Goal: Find specific page/section: Find specific page/section

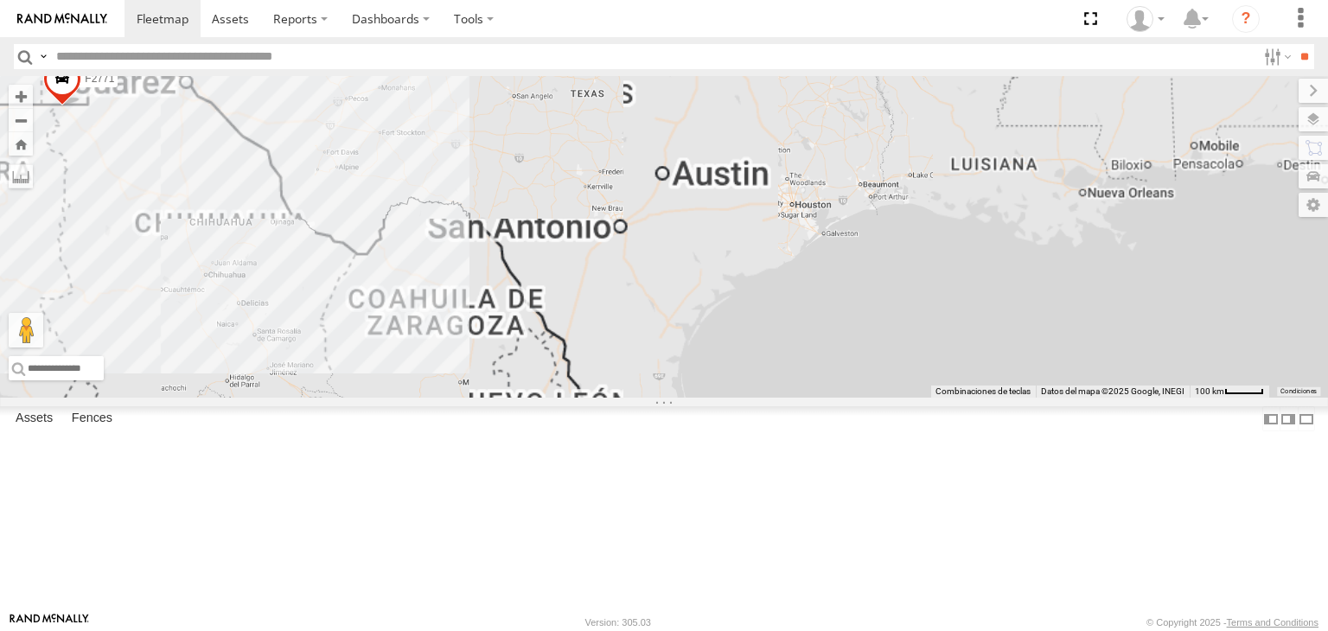
drag, startPoint x: 643, startPoint y: 225, endPoint x: 789, endPoint y: 243, distance: 146.4
click at [799, 229] on div "F2771" at bounding box center [664, 237] width 1328 height 322
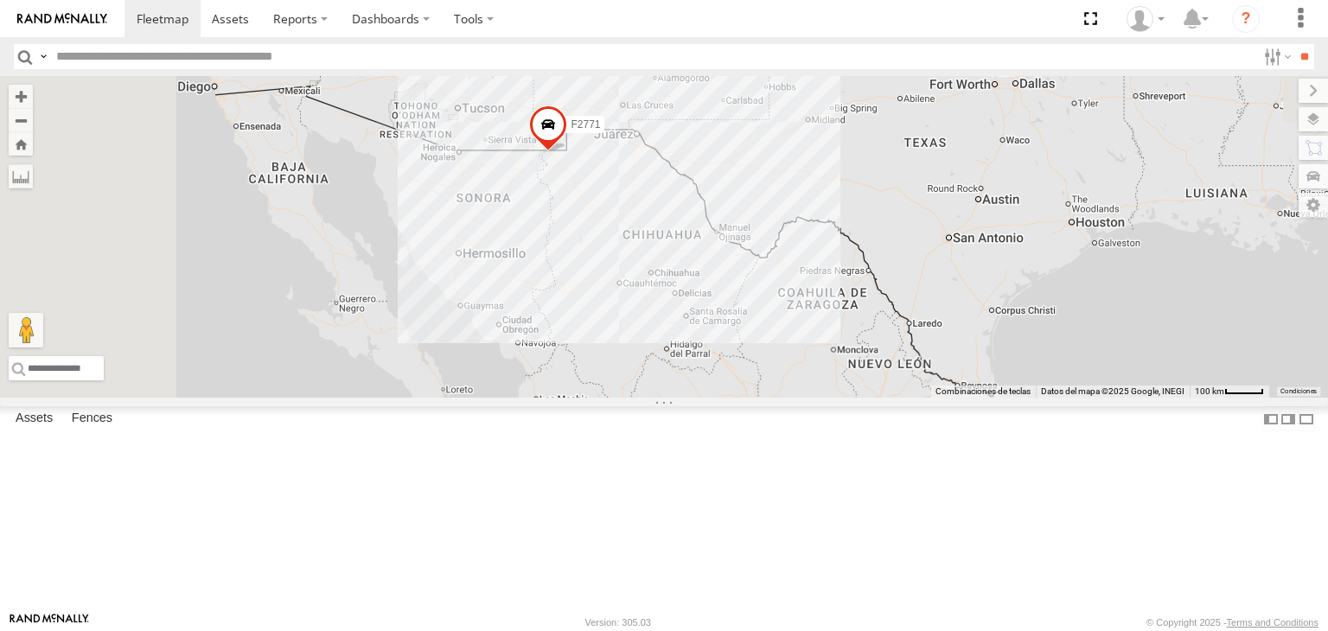
click at [724, 241] on div "F2771" at bounding box center [664, 237] width 1328 height 322
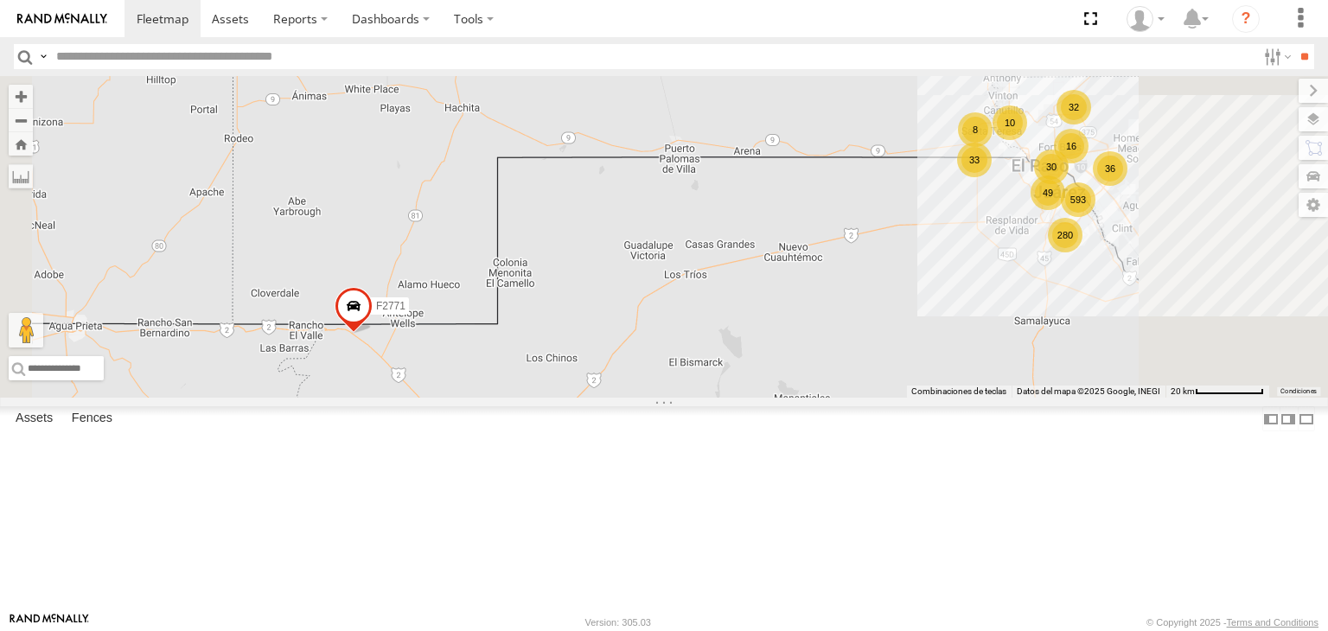
drag, startPoint x: 973, startPoint y: 267, endPoint x: 907, endPoint y: 309, distance: 77.7
click at [907, 309] on div "F2771 AN531522 AN538662 593 16 32 280 33 10 49 36 3 8 30" at bounding box center [664, 237] width 1328 height 322
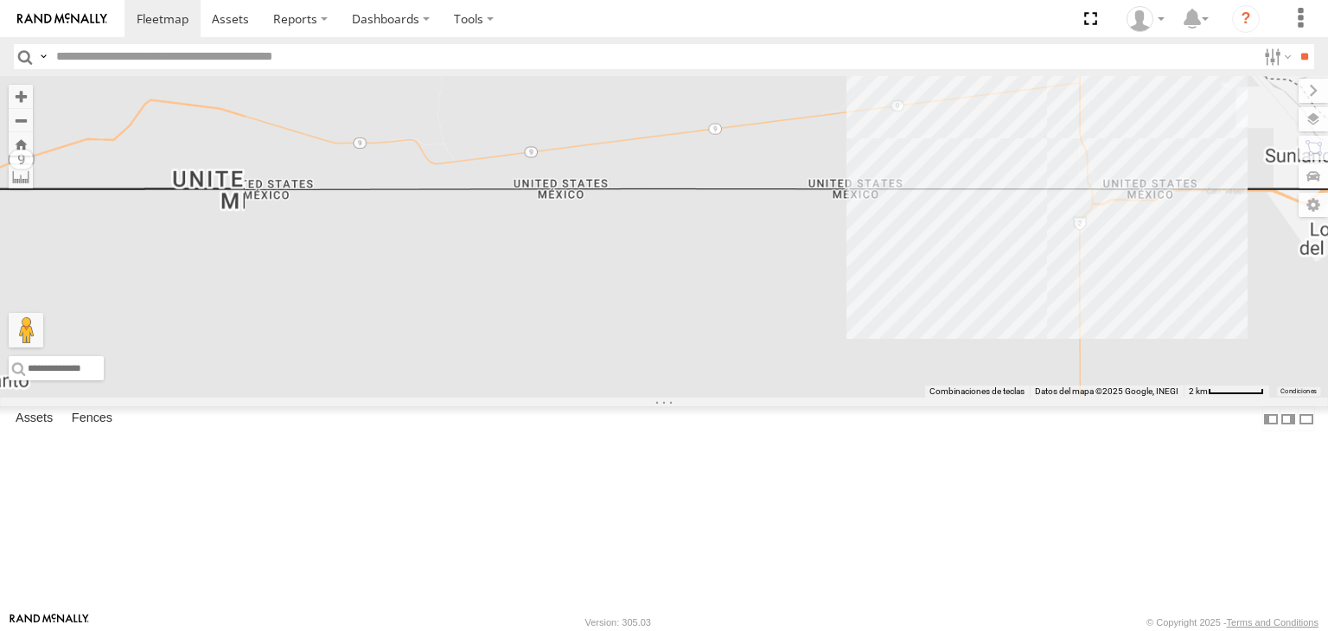
drag, startPoint x: 1183, startPoint y: 283, endPoint x: 1085, endPoint y: 301, distance: 99.4
click at [1085, 301] on div "F2771 AN531522 AN538662" at bounding box center [664, 237] width 1328 height 322
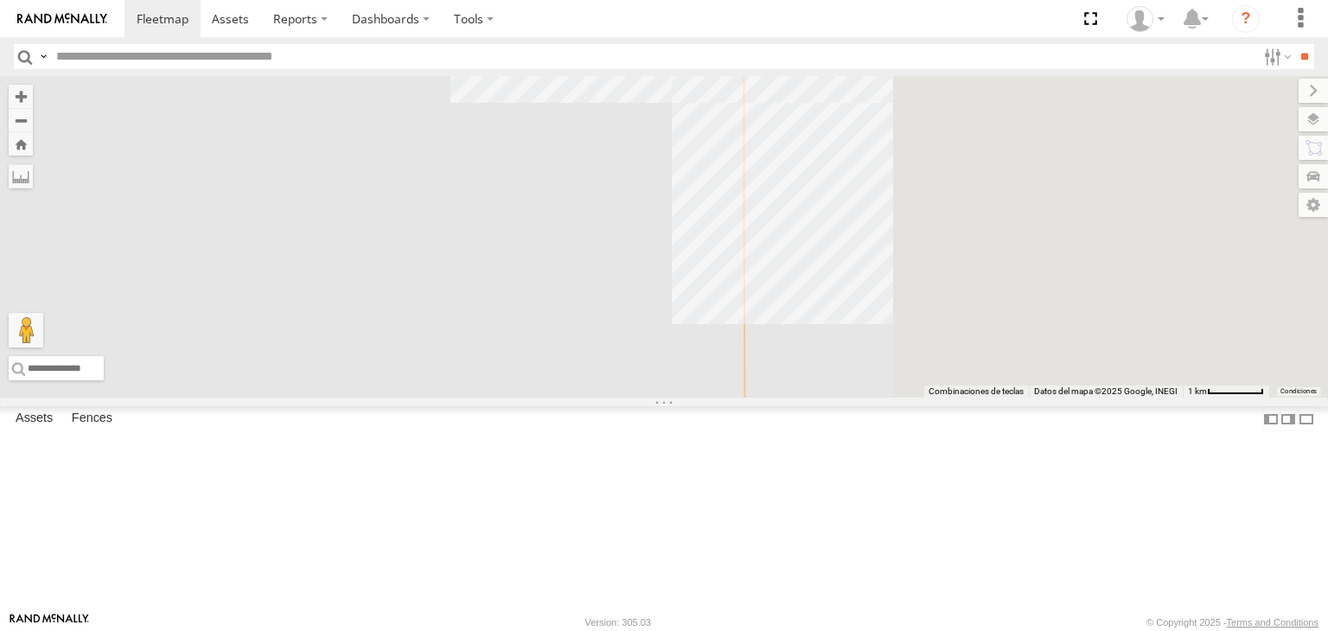
drag, startPoint x: 1159, startPoint y: 398, endPoint x: 802, endPoint y: 329, distance: 362.7
click at [802, 329] on div "F2771 AN531522 AN538662 30 2771 2" at bounding box center [664, 237] width 1328 height 322
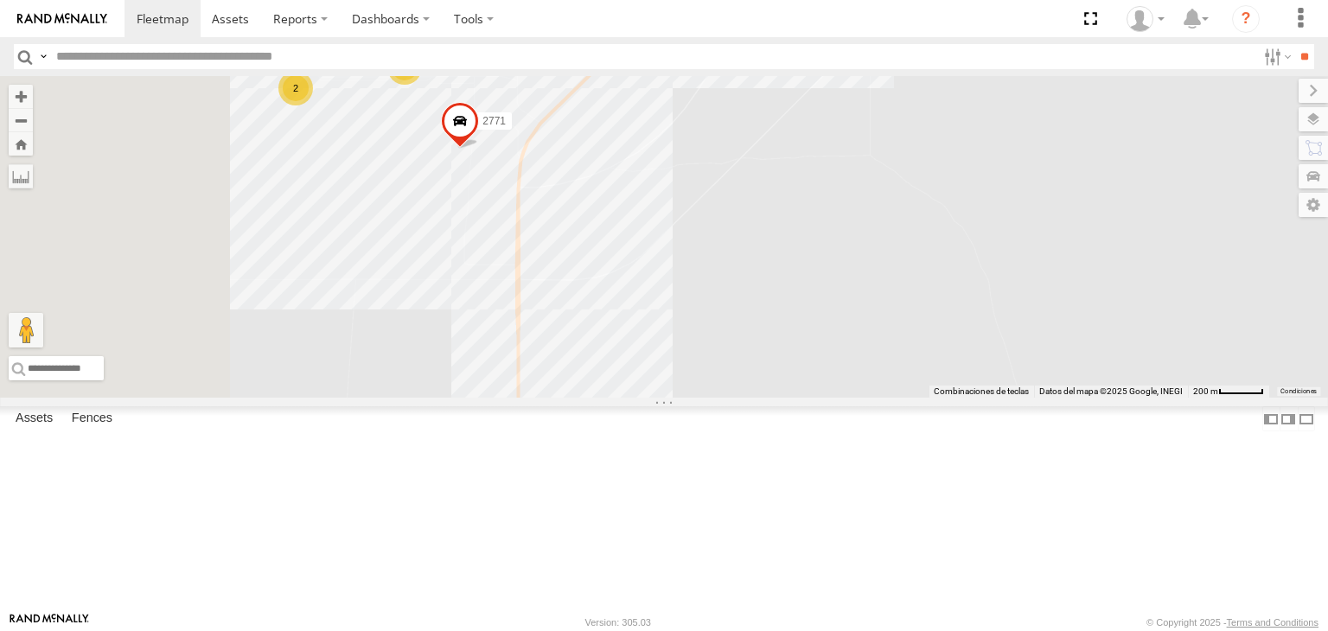
drag, startPoint x: 812, startPoint y: 158, endPoint x: 847, endPoint y: 222, distance: 73.1
click at [847, 222] on div "F2771 AN531522 AN538662 2 2 2 2771 2" at bounding box center [664, 237] width 1328 height 322
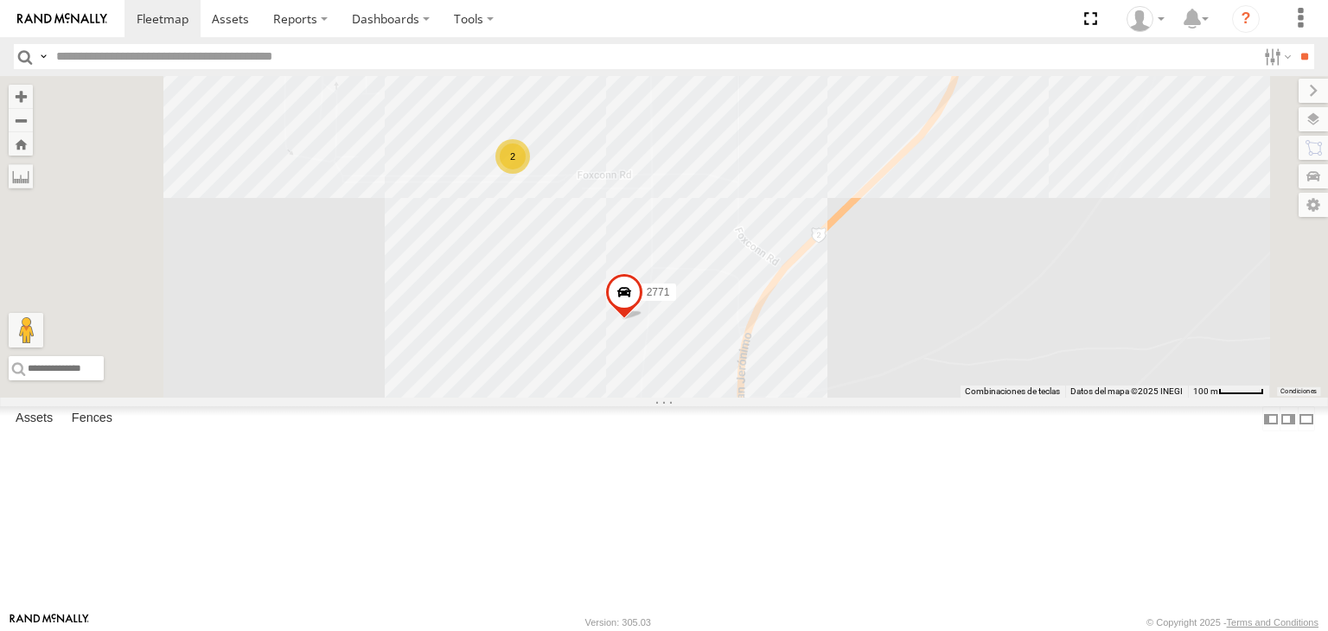
drag, startPoint x: 776, startPoint y: 198, endPoint x: 910, endPoint y: 232, distance: 137.4
click at [910, 232] on div "F2771 AN531522 AN538662 2771 2 795 1124 2 980" at bounding box center [664, 237] width 1328 height 322
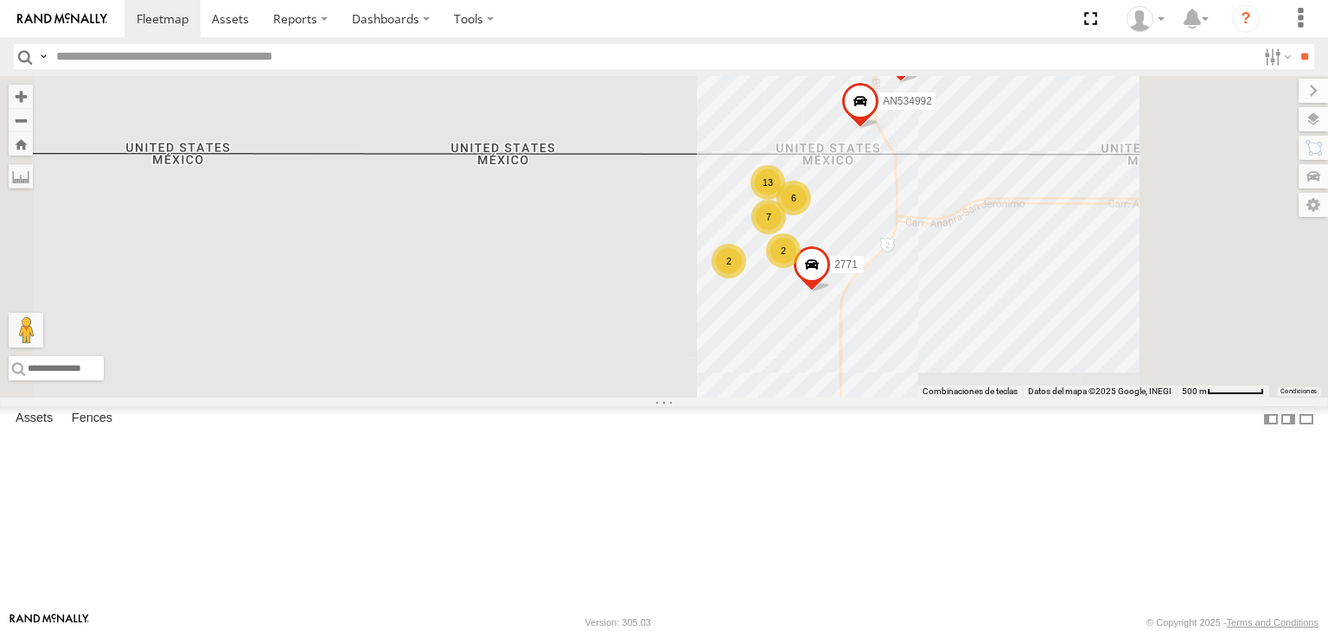
drag, startPoint x: 993, startPoint y: 425, endPoint x: 937, endPoint y: 264, distance: 170.1
click at [937, 264] on div "F2771 AN531522 AN538662 2771 7 13 2 2 6 0054 AN534992" at bounding box center [664, 237] width 1328 height 322
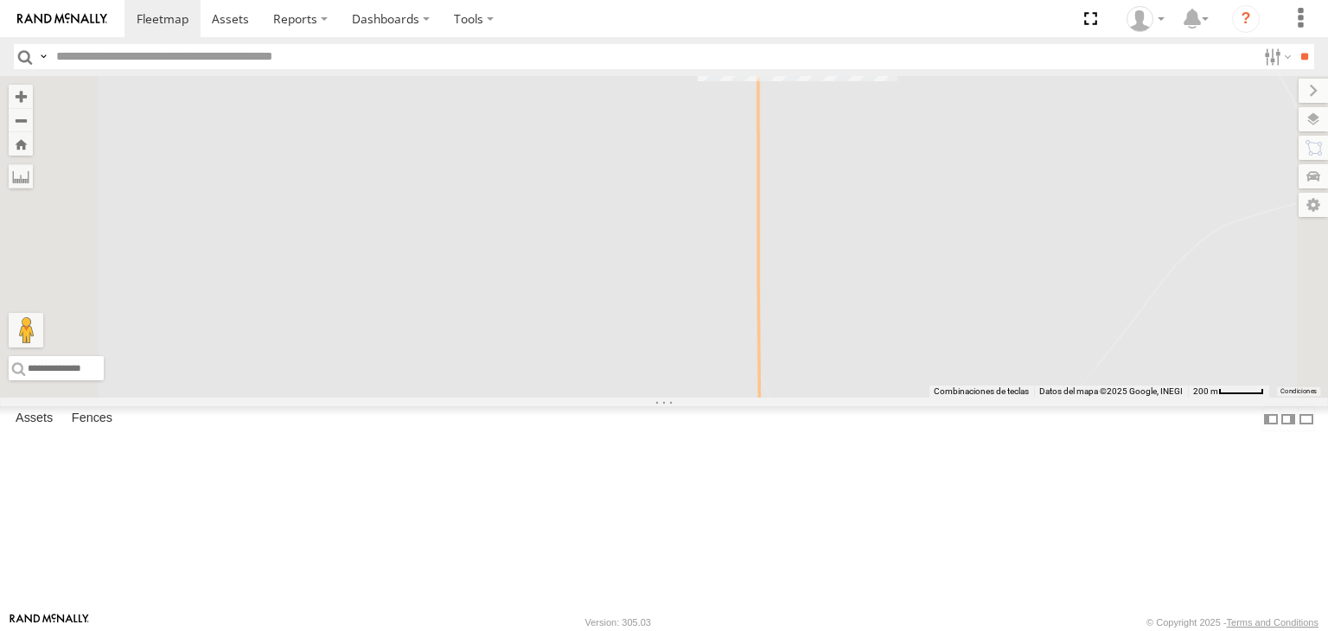
drag, startPoint x: 882, startPoint y: 463, endPoint x: 891, endPoint y: 504, distance: 41.5
click at [888, 398] on div "F2771 AN531522 AN538662 2771 0054 AN534992" at bounding box center [664, 237] width 1328 height 322
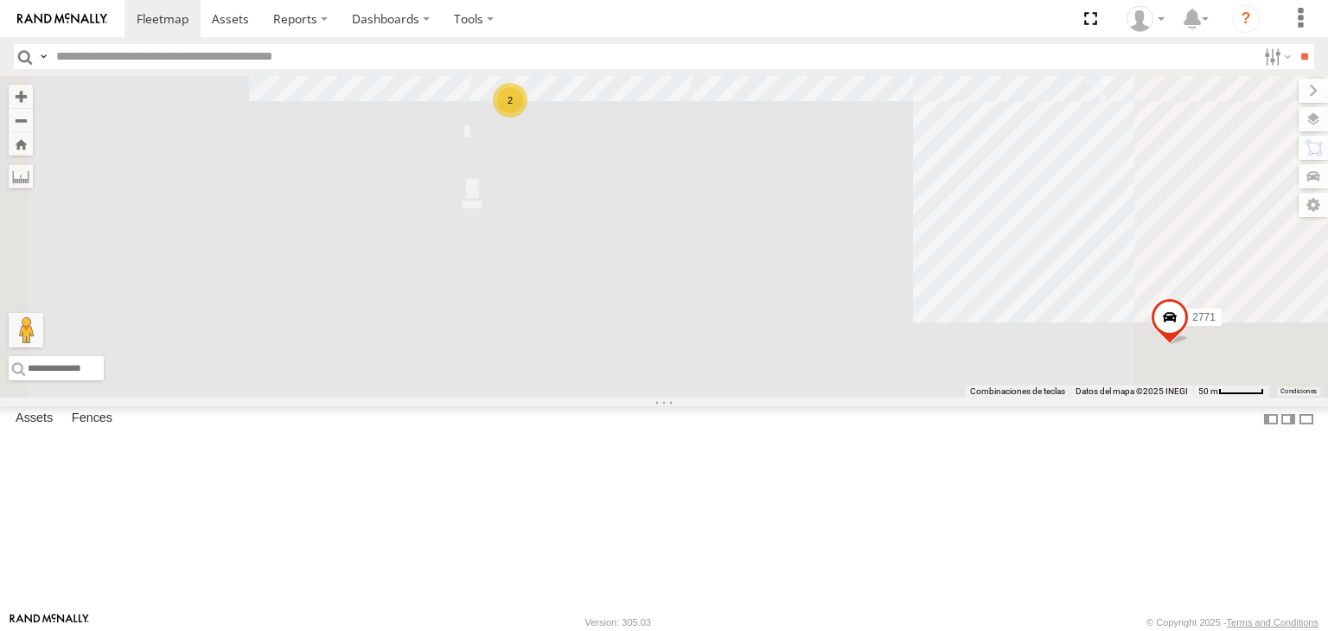
drag, startPoint x: 812, startPoint y: 222, endPoint x: 824, endPoint y: 364, distance: 142.3
click at [824, 364] on div "F2771 AN531522 AN538662 2771 0054 AN534992 795 2" at bounding box center [664, 237] width 1328 height 322
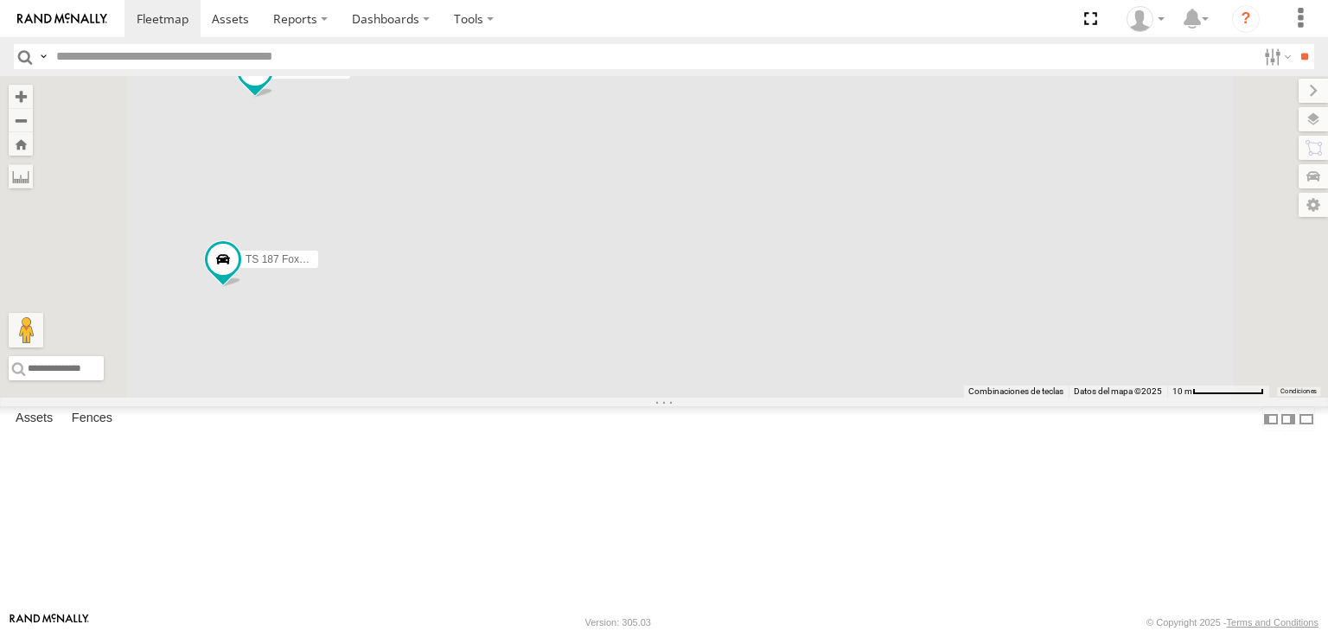
drag, startPoint x: 723, startPoint y: 254, endPoint x: 751, endPoint y: 322, distance: 72.9
click at [751, 322] on div "F2771 AN531522 AN538662 2771 0054 AN534992 795 TS 187 Foxconn TS Foxxcon 187" at bounding box center [664, 237] width 1328 height 322
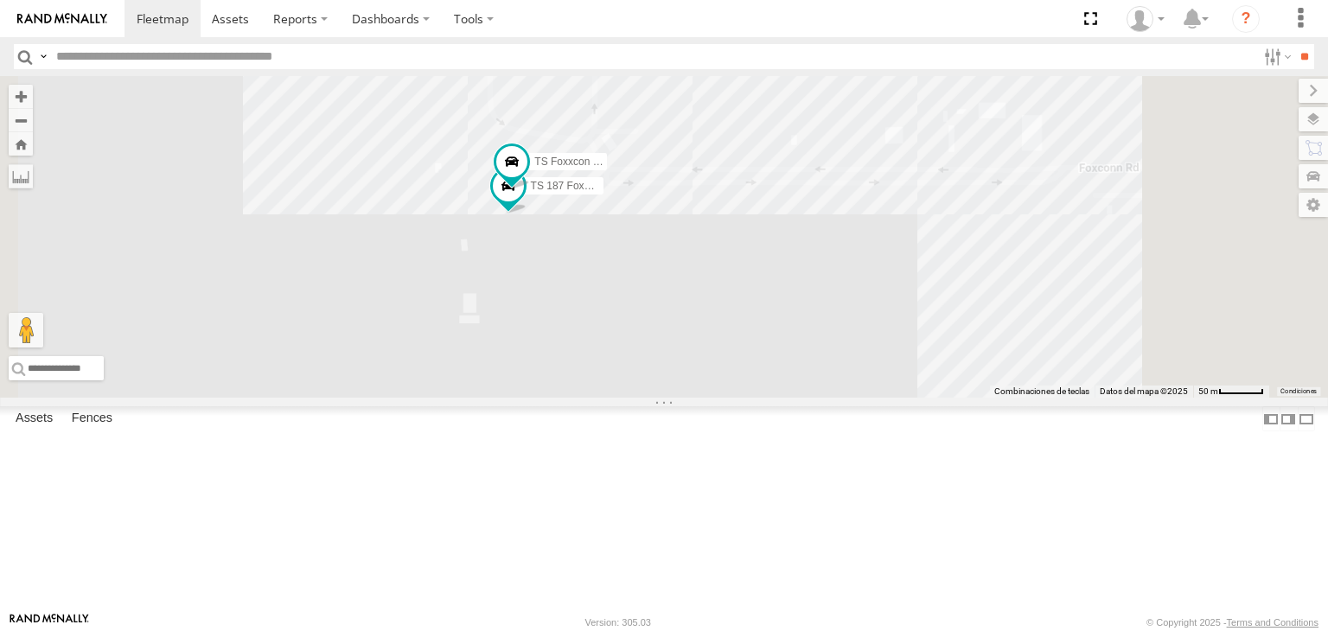
drag, startPoint x: 890, startPoint y: 340, endPoint x: 674, endPoint y: 272, distance: 225.6
click at [674, 272] on div "F2771 AN531522 AN538662 2771 0054 AN534992 795 TS 187 Foxconn TS Foxxcon 187" at bounding box center [664, 237] width 1328 height 322
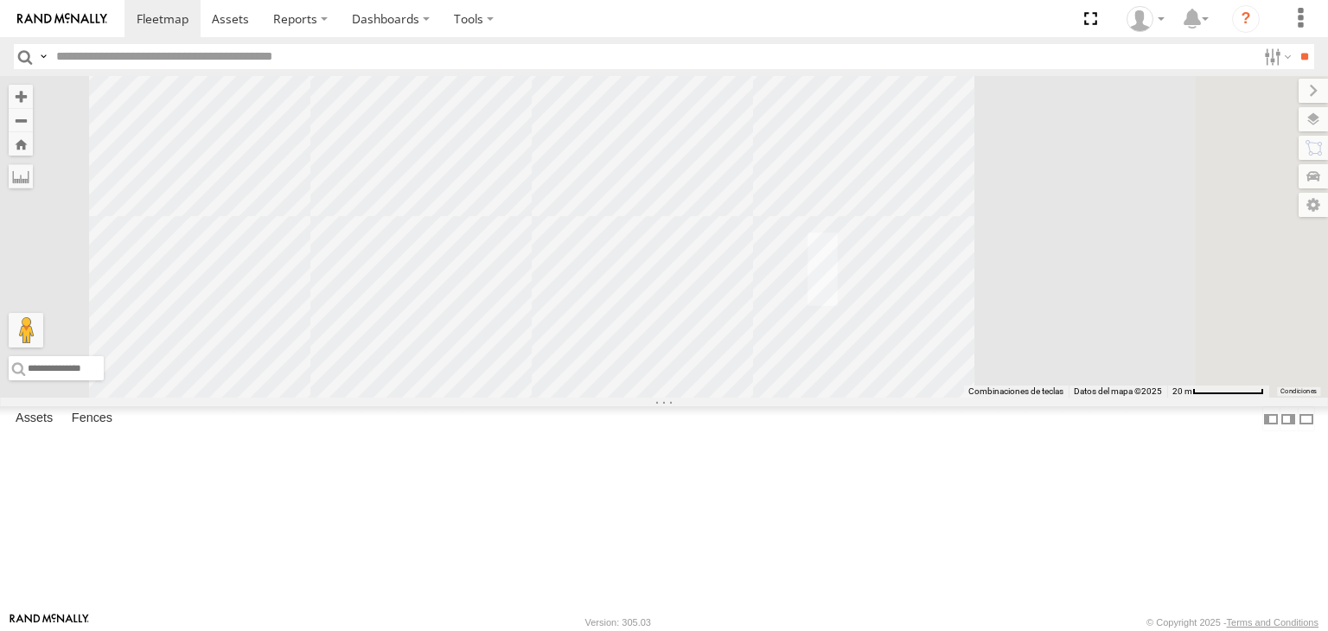
drag, startPoint x: 740, startPoint y: 427, endPoint x: 767, endPoint y: 255, distance: 174.1
click at [767, 255] on div "F2771 AN531522 AN538662 2771 0054 AN534992 795 8025 5810 CAMARA 980" at bounding box center [664, 237] width 1328 height 322
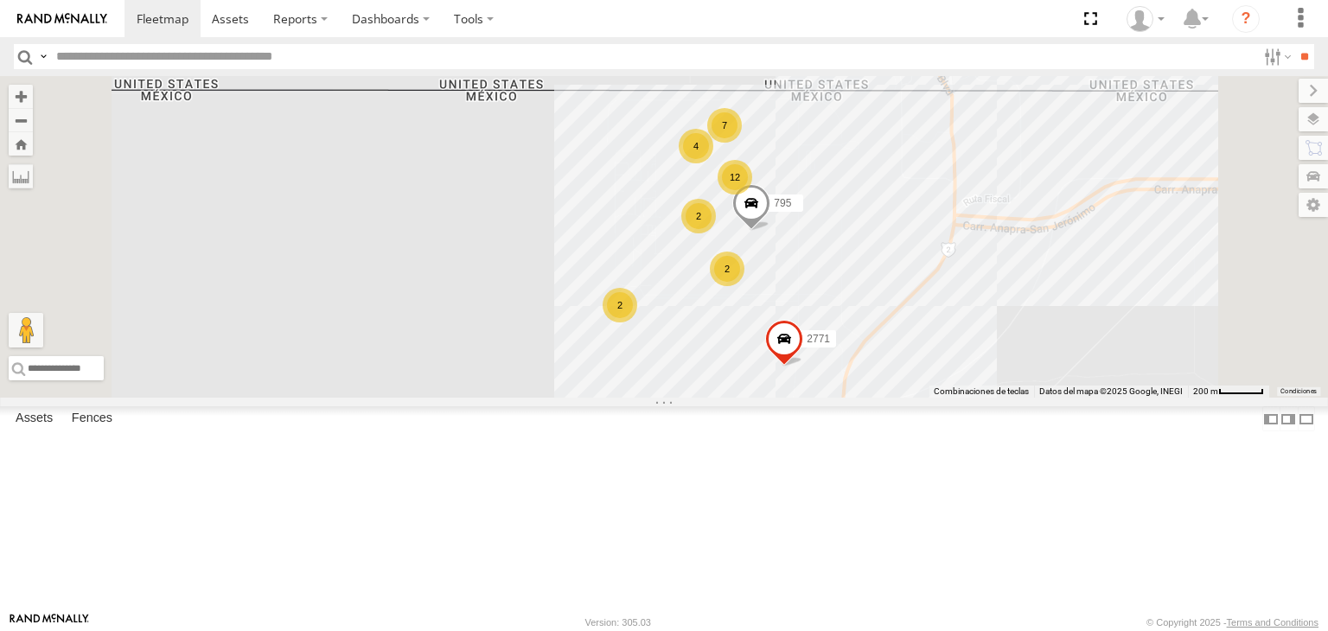
click at [449, 55] on input "text" at bounding box center [652, 56] width 1207 height 25
click at [1298, 58] on input "**" at bounding box center [1304, 56] width 20 height 25
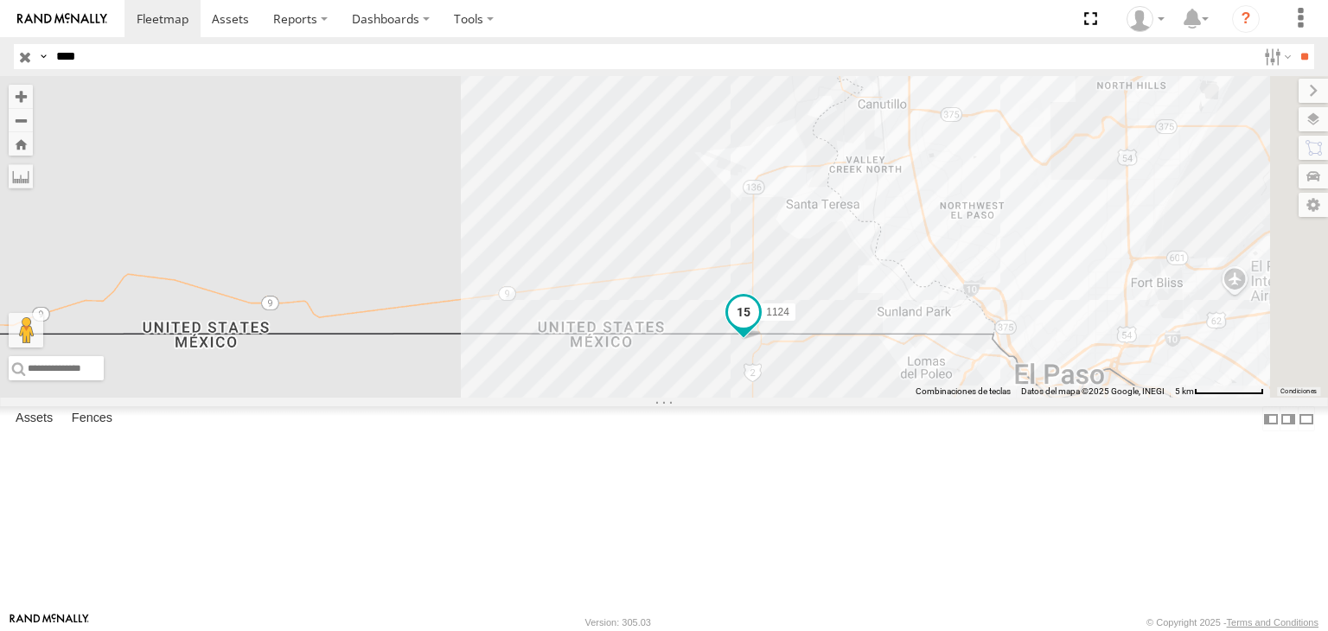
click at [984, 388] on div "1124" at bounding box center [664, 237] width 1328 height 322
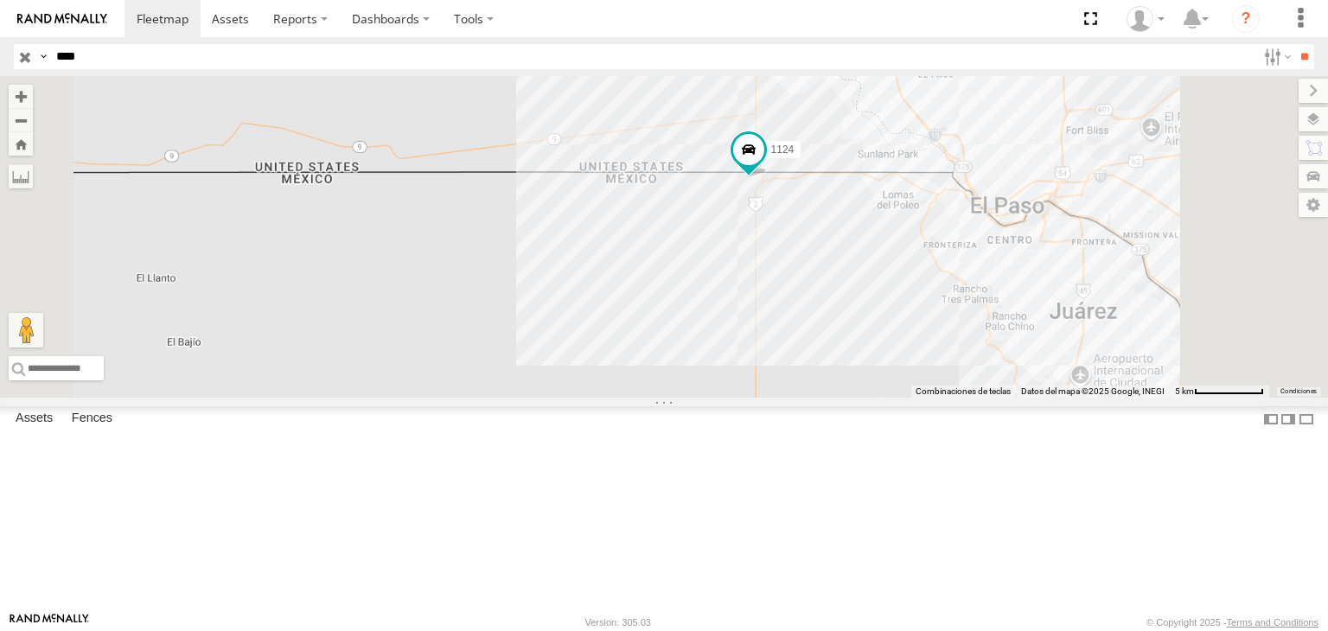
drag, startPoint x: 1028, startPoint y: 412, endPoint x: 1022, endPoint y: 388, distance: 25.0
click at [1027, 386] on div "1124" at bounding box center [664, 237] width 1328 height 322
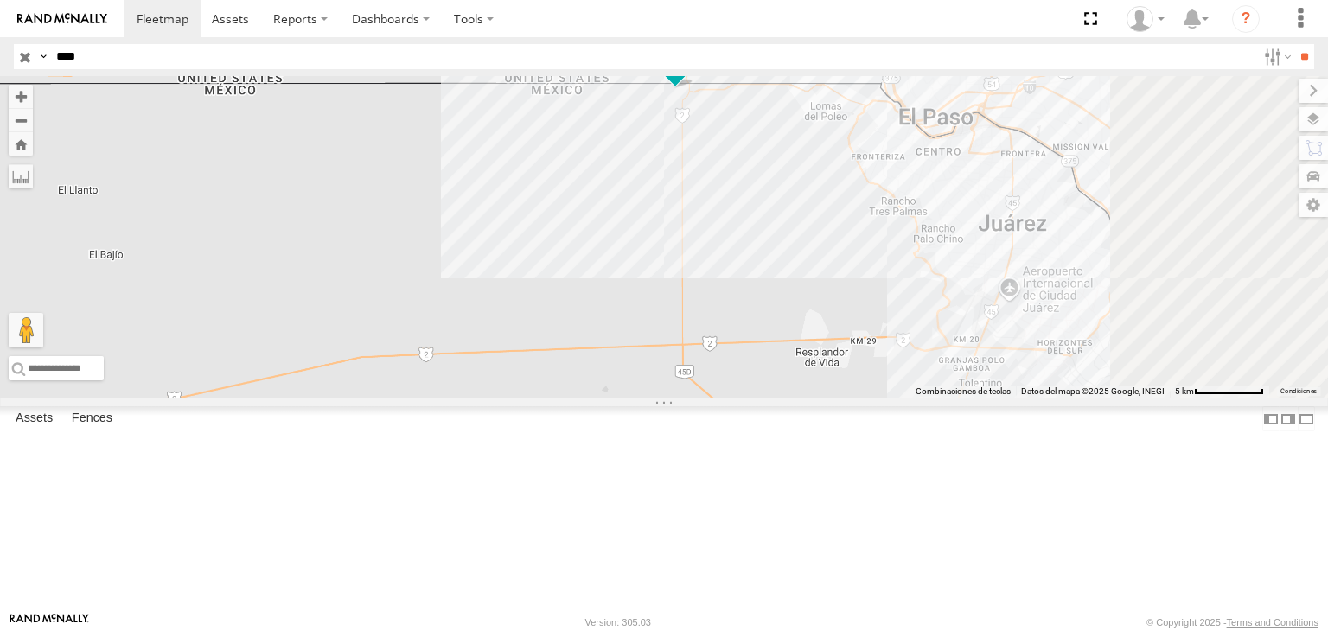
drag, startPoint x: 1094, startPoint y: 451, endPoint x: 1003, endPoint y: 445, distance: 91.0
click at [1003, 398] on div "1124" at bounding box center [664, 237] width 1328 height 322
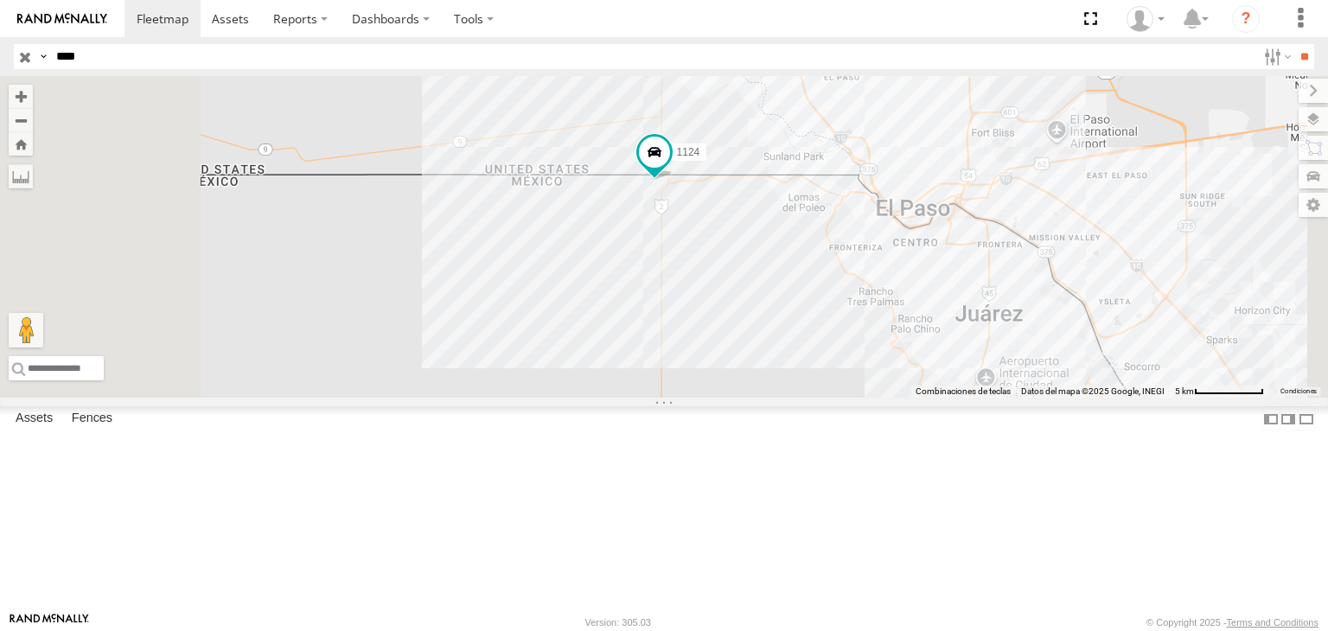
drag, startPoint x: 1035, startPoint y: 312, endPoint x: 953, endPoint y: 393, distance: 114.9
click at [1032, 389] on div "1124" at bounding box center [664, 237] width 1328 height 322
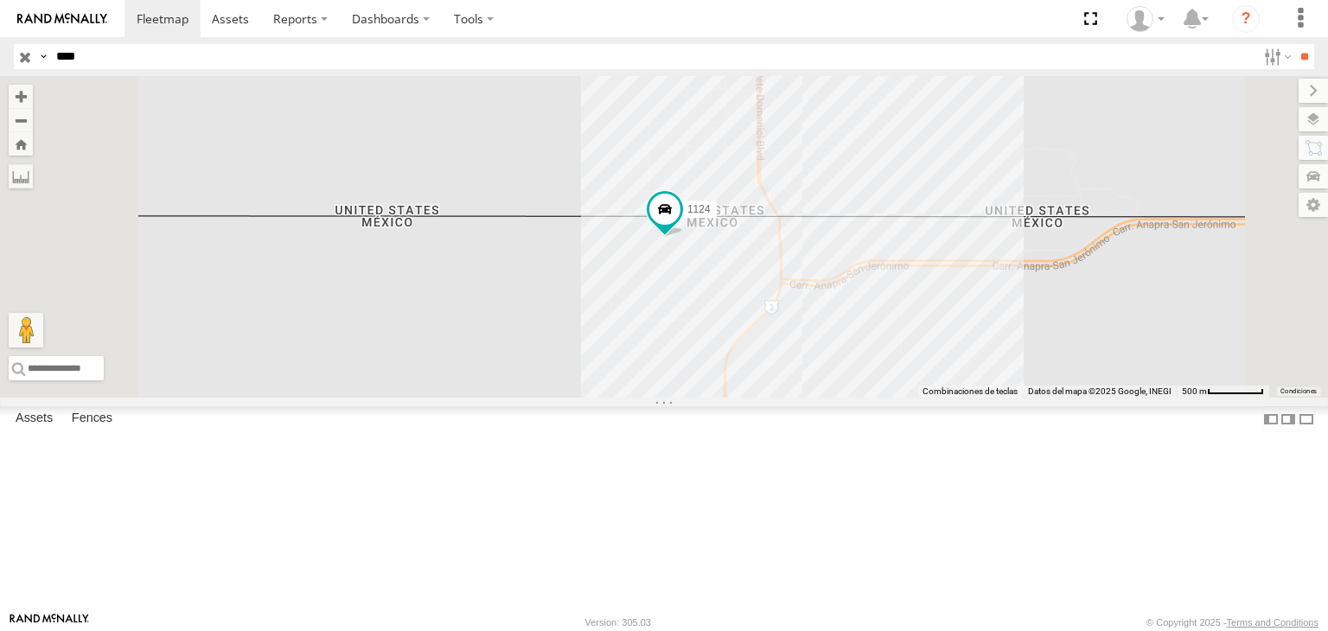
click at [253, 73] on header "Search Query Asset ID Asset Label Registration Manufacturer Model VIN Job ID IP" at bounding box center [664, 56] width 1328 height 39
click at [255, 63] on input "****" at bounding box center [652, 56] width 1207 height 25
click at [1294, 46] on input "**" at bounding box center [1304, 56] width 20 height 25
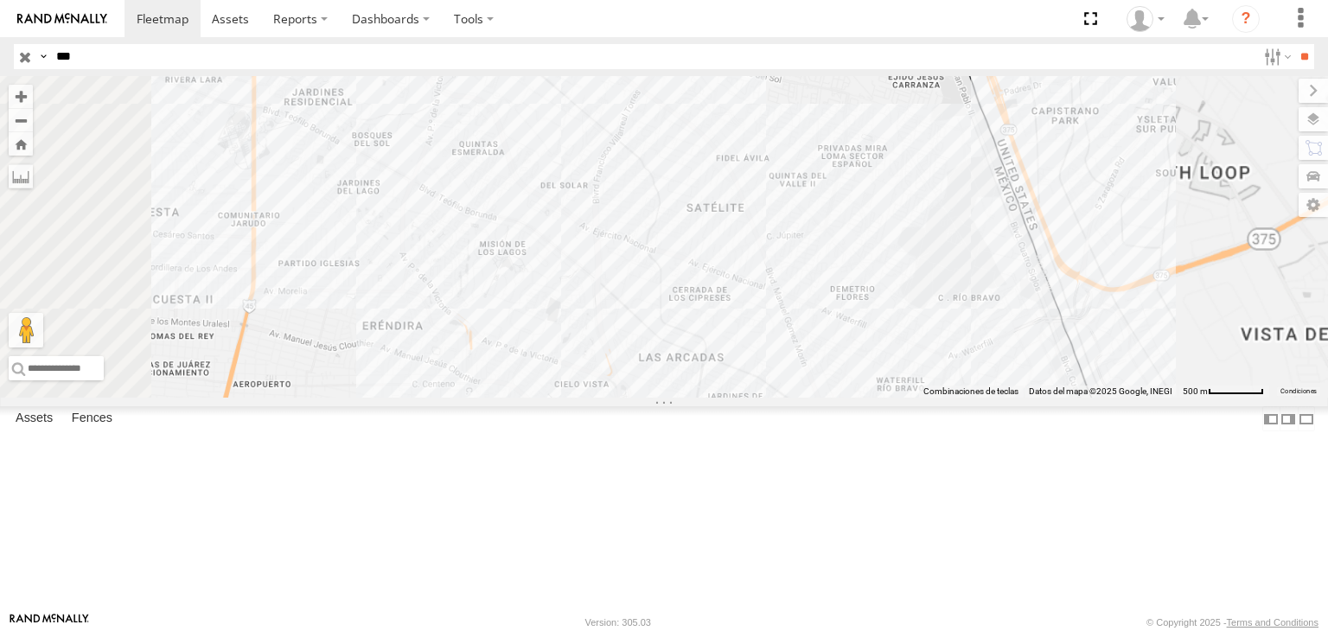
drag, startPoint x: 1092, startPoint y: 473, endPoint x: 1041, endPoint y: 439, distance: 61.2
click at [1044, 398] on div "AN57175 AN53241 ZJ531750 AN531889" at bounding box center [664, 237] width 1328 height 322
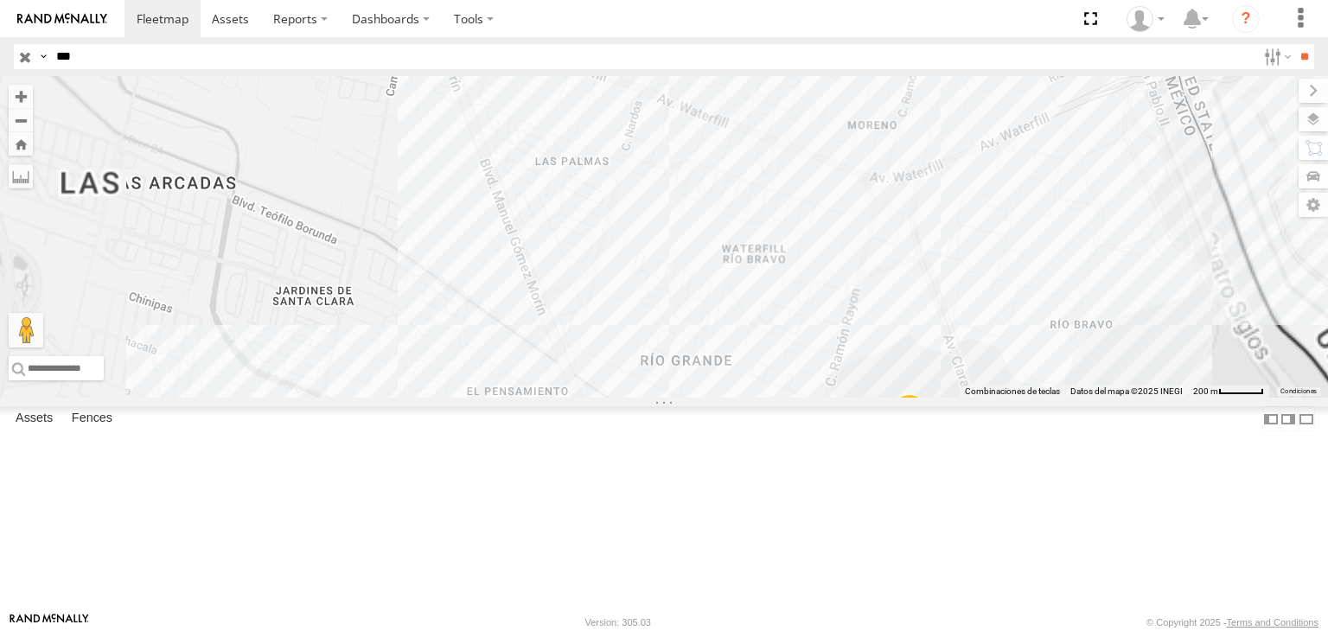
drag, startPoint x: 1083, startPoint y: 490, endPoint x: 912, endPoint y: 291, distance: 262.4
click at [912, 291] on div "AN57175 AN53241 ZJ531750 AN531889 AN531858" at bounding box center [664, 237] width 1328 height 322
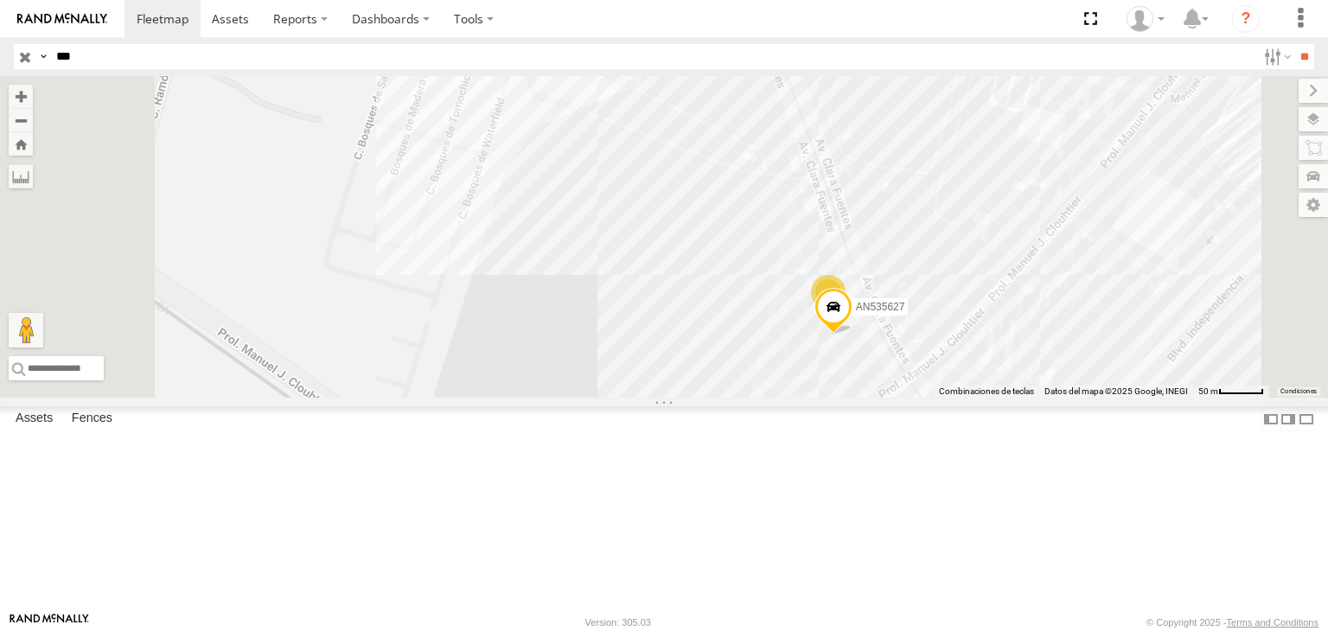
drag, startPoint x: 1078, startPoint y: 414, endPoint x: 1040, endPoint y: 279, distance: 140.1
click at [1041, 278] on div "AN57175 AN53241 ZJ531750 AN531889 AN531858 2 AN535627" at bounding box center [664, 237] width 1328 height 322
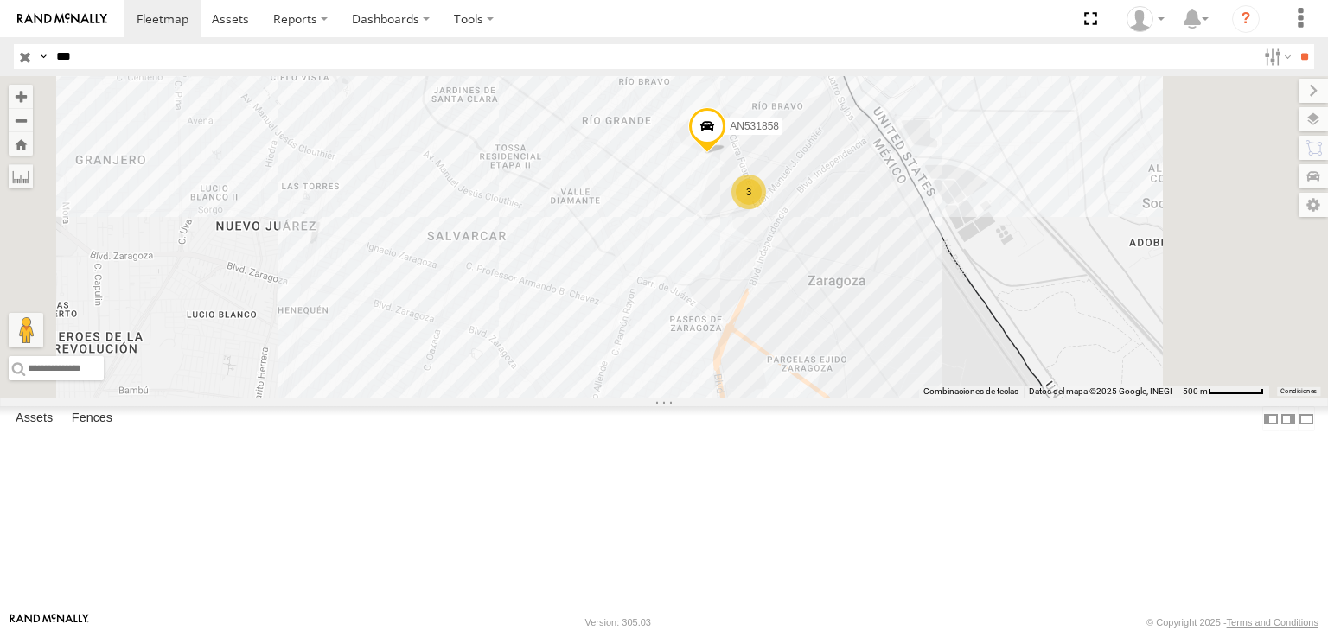
click at [949, 288] on div "AN57175 AN53241 ZJ531750 AN531889 AN531858 3 2" at bounding box center [664, 237] width 1328 height 322
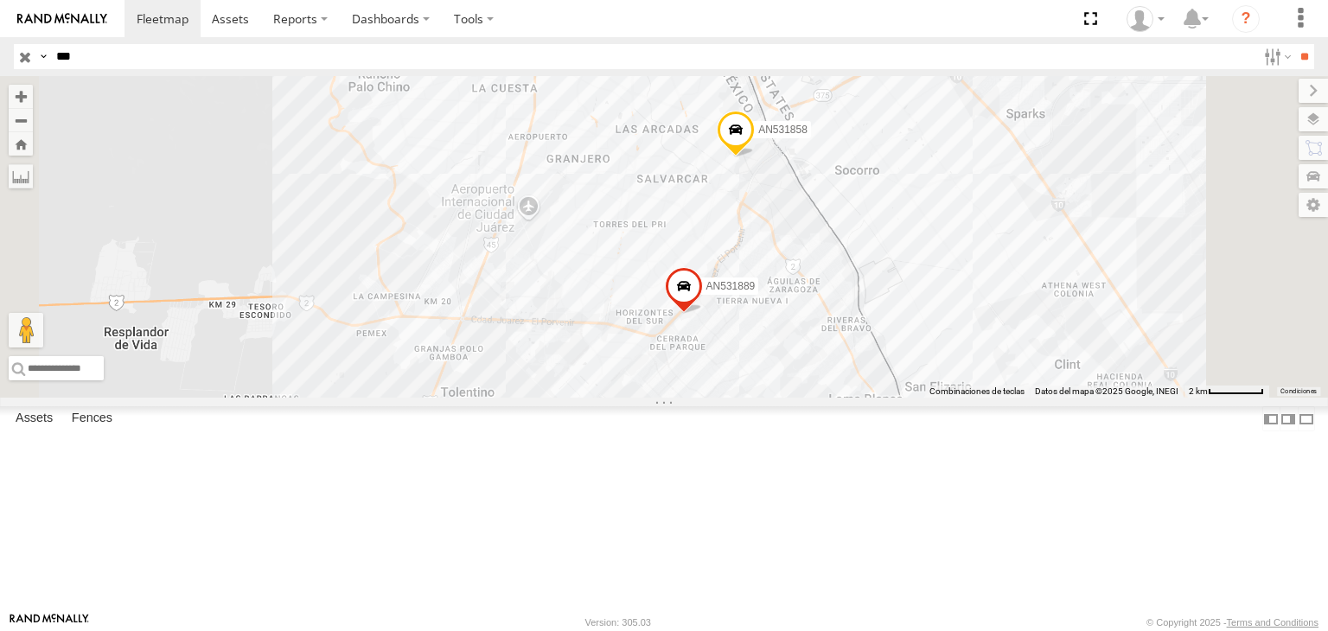
drag, startPoint x: 905, startPoint y: 362, endPoint x: 930, endPoint y: 331, distance: 40.0
click at [929, 332] on div "AN57175 AN53241 ZJ531750 AN531889 AN531858" at bounding box center [664, 237] width 1328 height 322
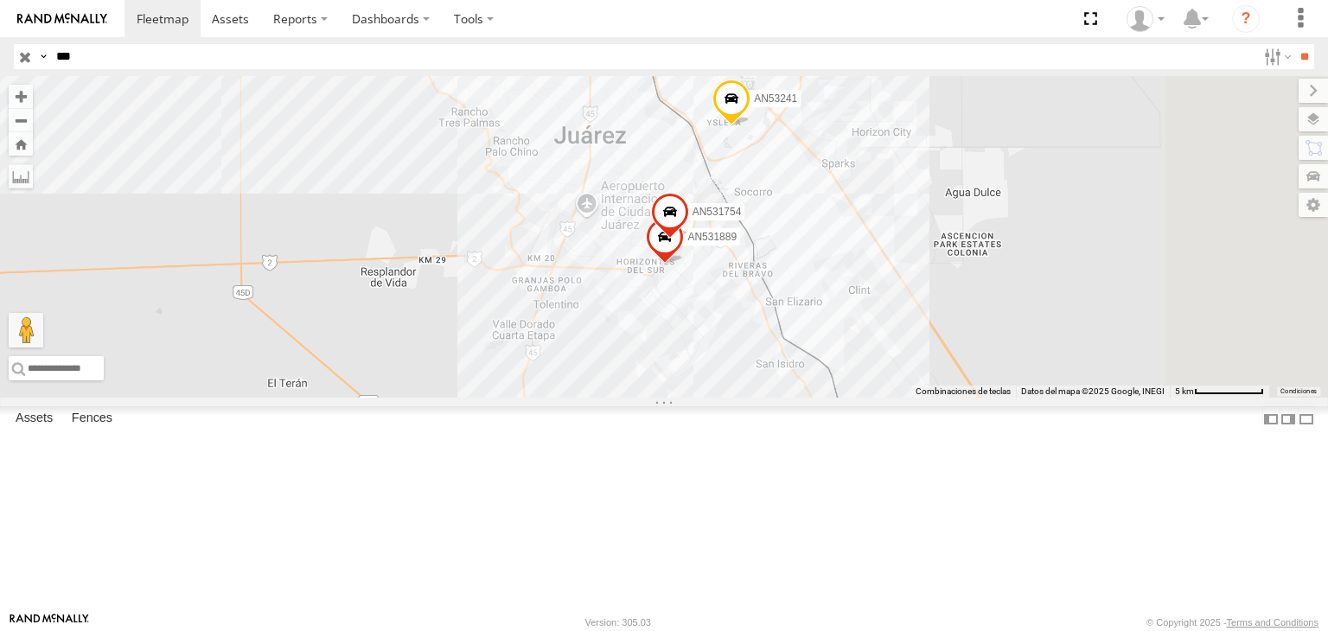
drag, startPoint x: 806, startPoint y: 366, endPoint x: 873, endPoint y: 366, distance: 67.4
click at [873, 366] on div "AN57175 AN53241 ZJ531750 AN531889 AN531754" at bounding box center [664, 237] width 1328 height 322
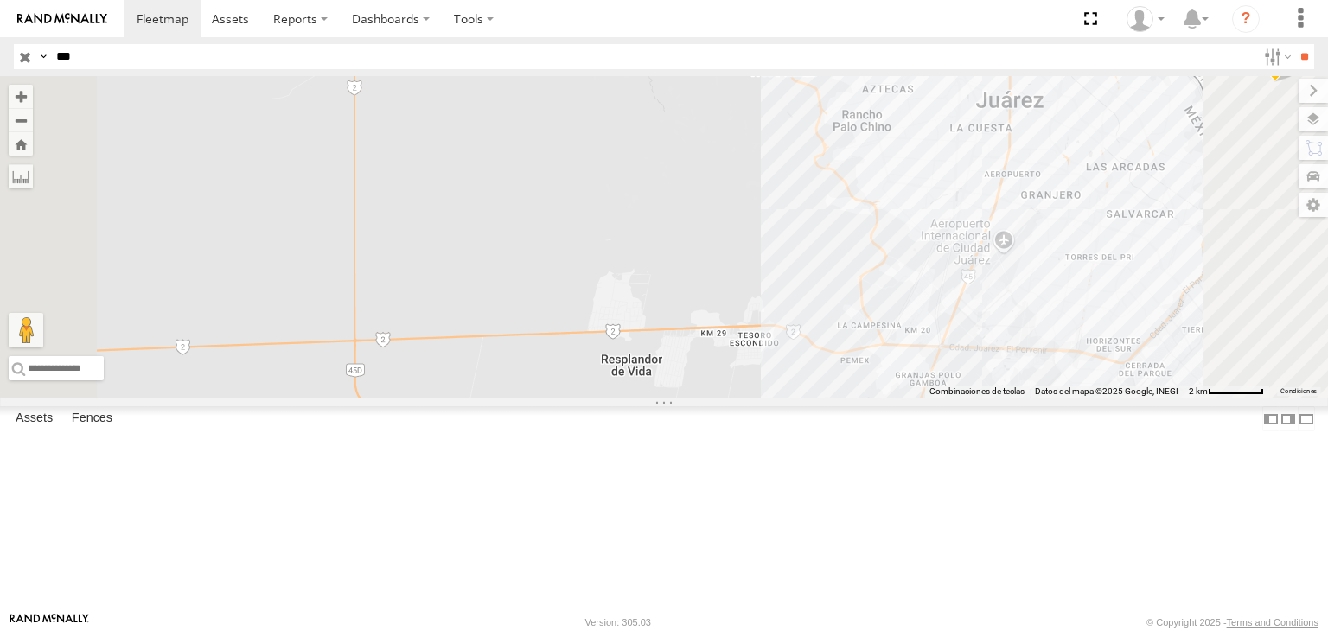
drag, startPoint x: 798, startPoint y: 228, endPoint x: 935, endPoint y: 386, distance: 209.0
click at [934, 385] on div "AN57175 AN53241 ZJ531750" at bounding box center [664, 237] width 1328 height 322
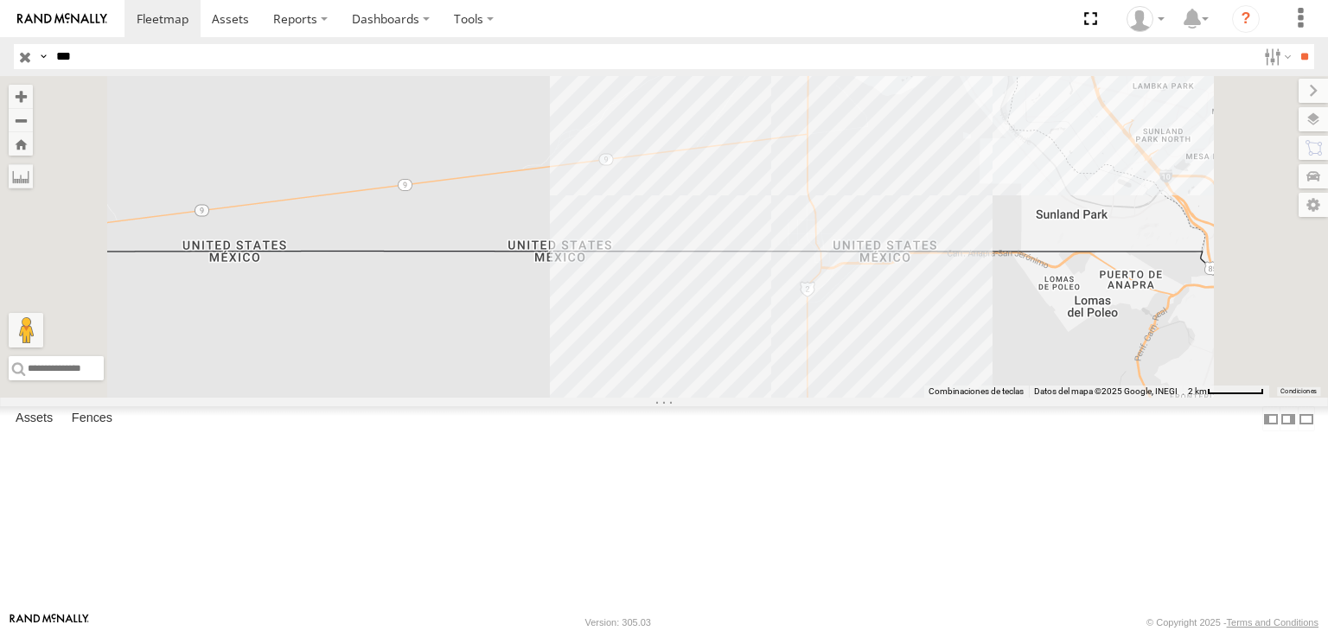
click at [212, 73] on header "Search Query Asset ID Asset Label Registration Manufacturer Model VIN Job ID IP" at bounding box center [664, 56] width 1328 height 39
click at [239, 55] on input "***" at bounding box center [652, 56] width 1207 height 25
type input "*"
click at [1294, 67] on input "**" at bounding box center [1304, 56] width 20 height 25
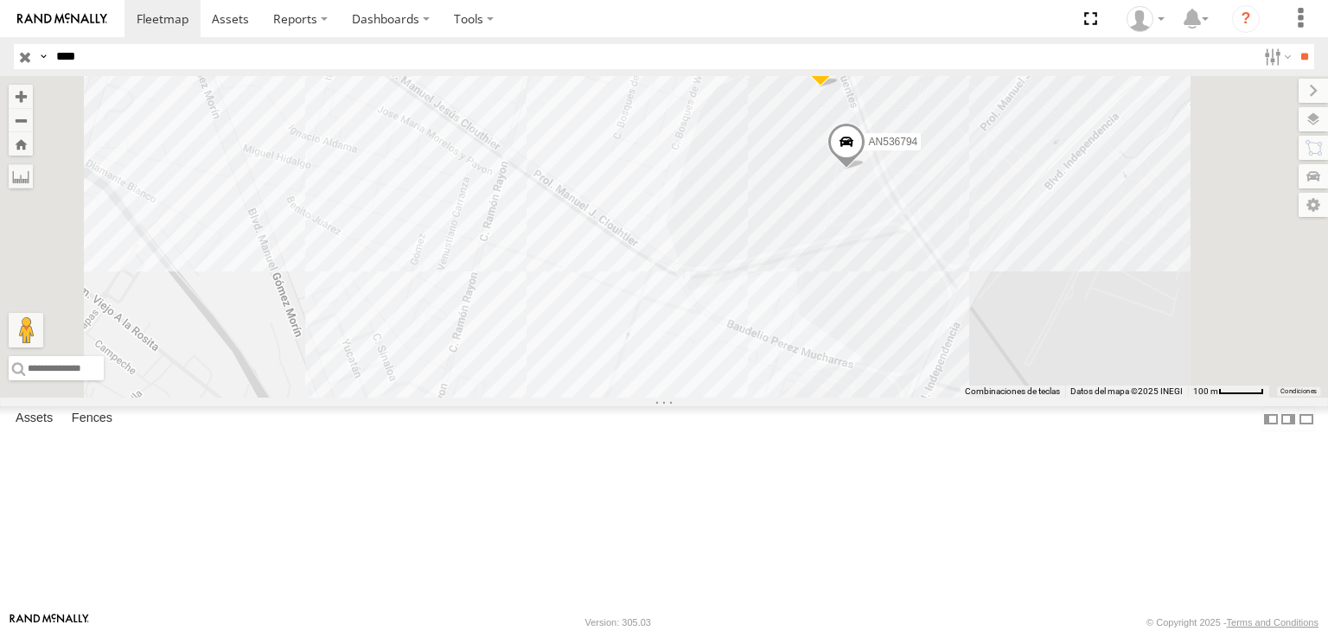
click at [292, 61] on input "****" at bounding box center [652, 56] width 1207 height 25
type input "*"
click at [1306, 55] on input "**" at bounding box center [1304, 56] width 20 height 25
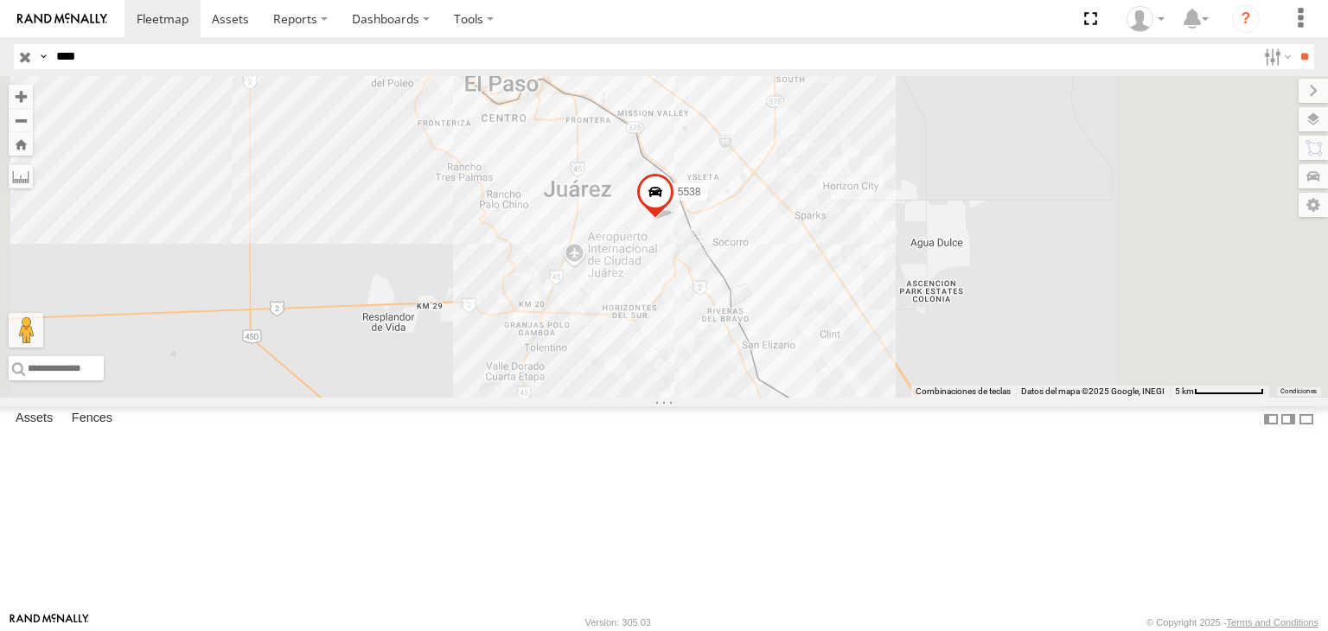
click at [223, 56] on input "****" at bounding box center [652, 56] width 1207 height 25
type input "*"
type input "***"
click at [1294, 47] on input "**" at bounding box center [1304, 56] width 20 height 25
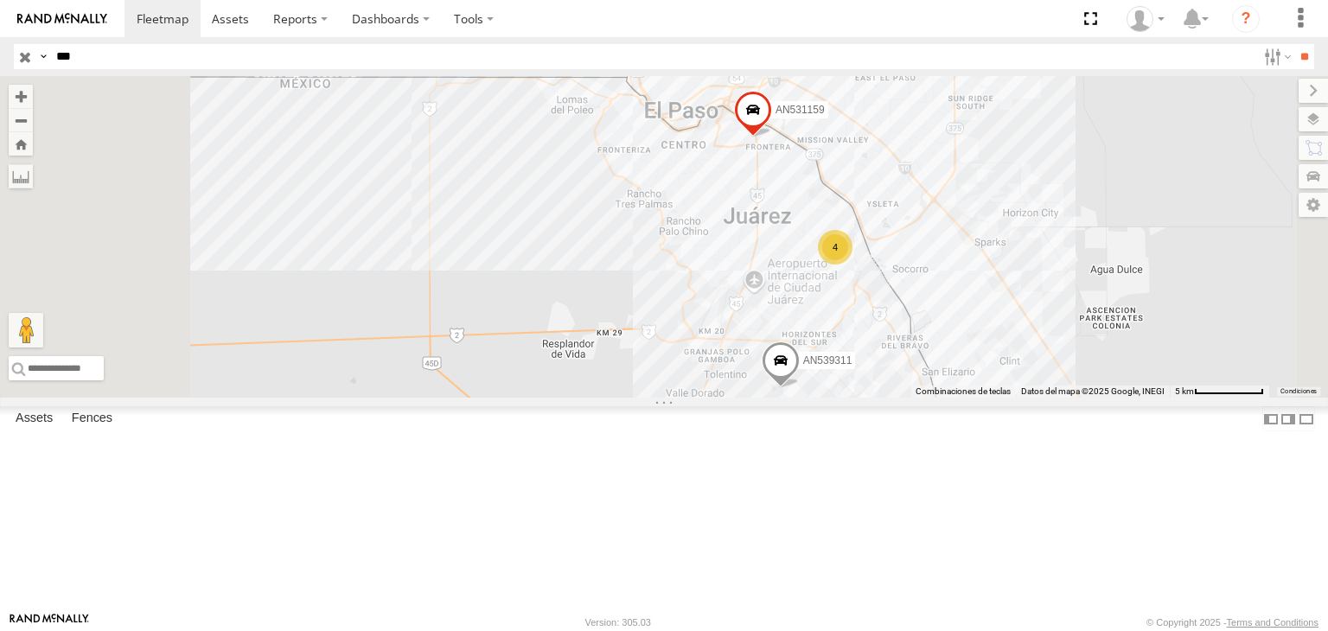
drag, startPoint x: 651, startPoint y: 218, endPoint x: 681, endPoint y: 247, distance: 42.2
click at [681, 247] on div "AN532042 AN53113 AN539311 AN531159 4" at bounding box center [664, 237] width 1328 height 322
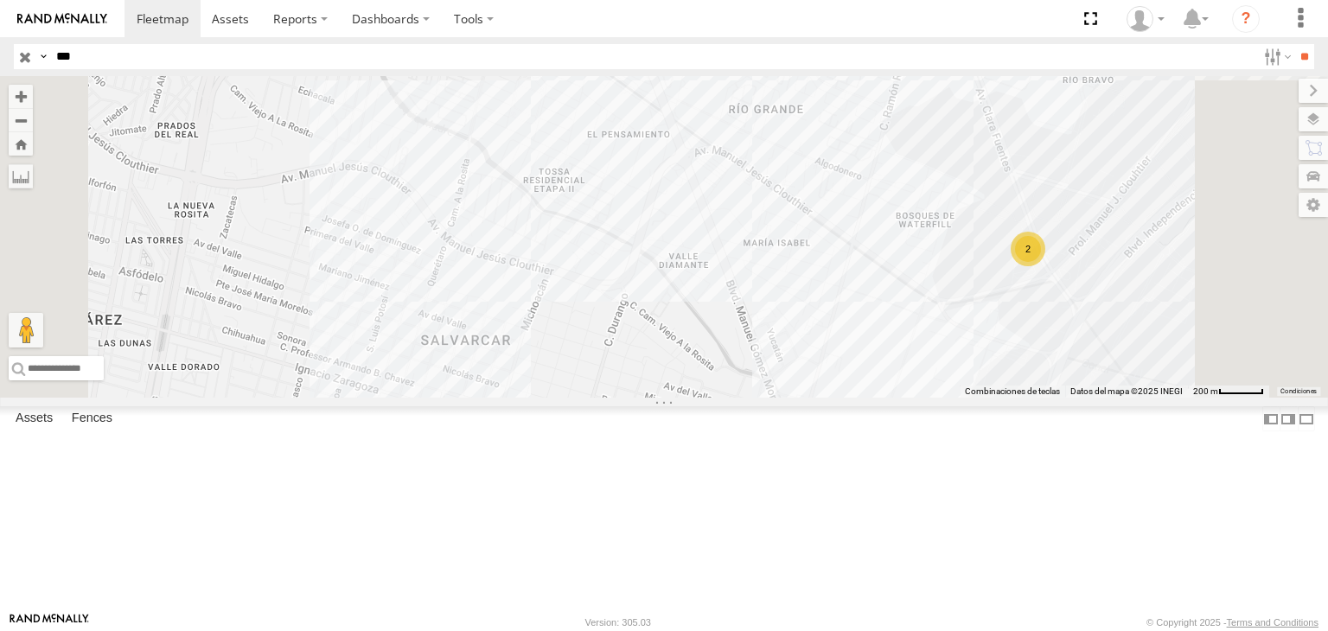
drag, startPoint x: 888, startPoint y: 220, endPoint x: 894, endPoint y: 333, distance: 112.6
click at [893, 332] on div "AN532042 AN53113 AN539311 AN531159 2" at bounding box center [664, 237] width 1328 height 322
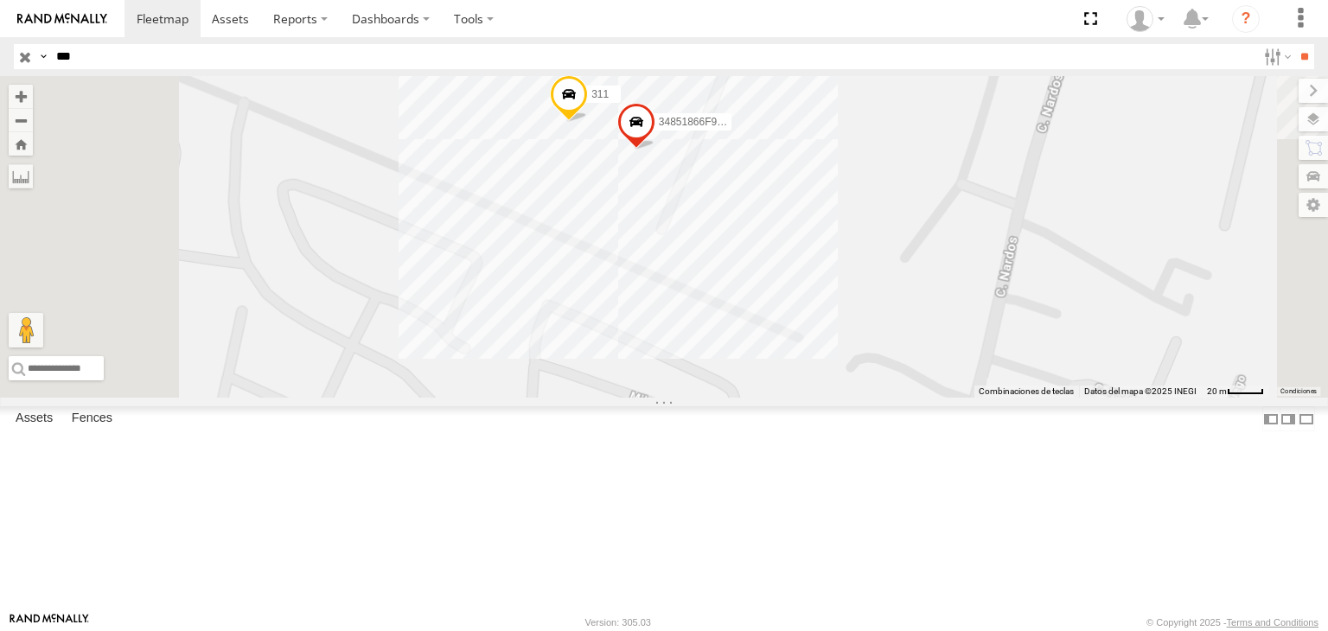
click at [864, 310] on div "AN532042 AN53113 AN539311 AN531159 34851866F93C 311" at bounding box center [664, 237] width 1328 height 322
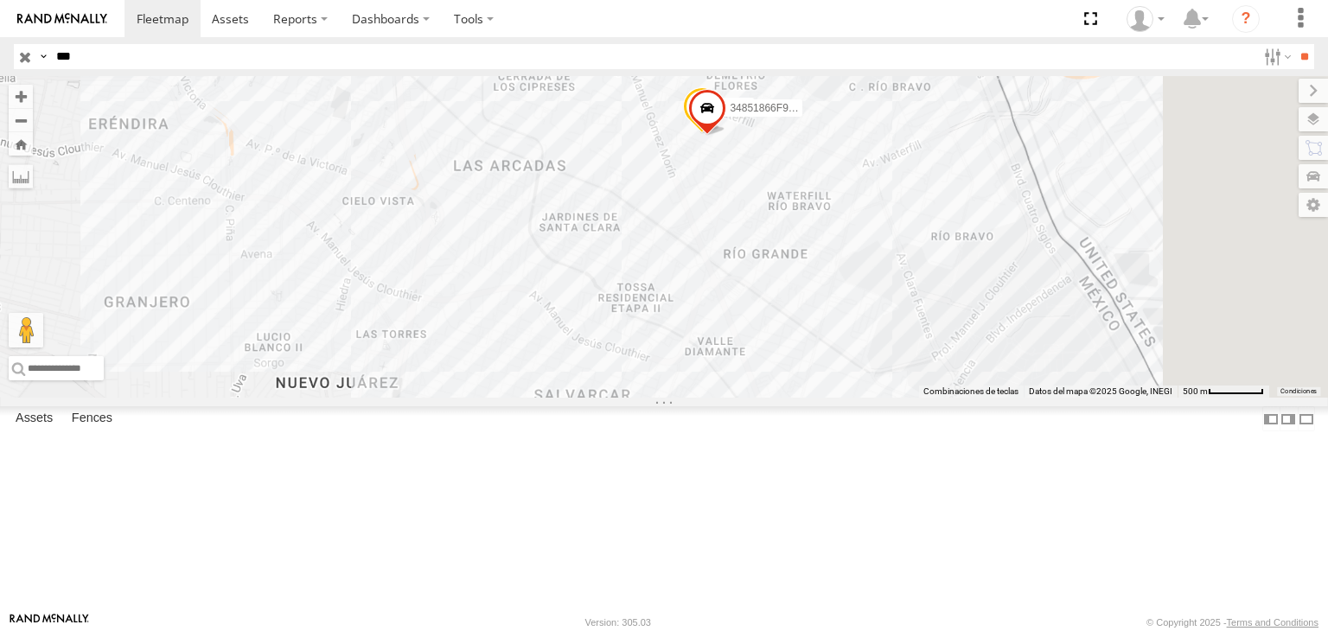
drag, startPoint x: 966, startPoint y: 230, endPoint x: 948, endPoint y: 261, distance: 36.0
click at [954, 212] on div "AN532042 AN53113 AN539311 AN531159 34851866F93C 311" at bounding box center [664, 237] width 1328 height 322
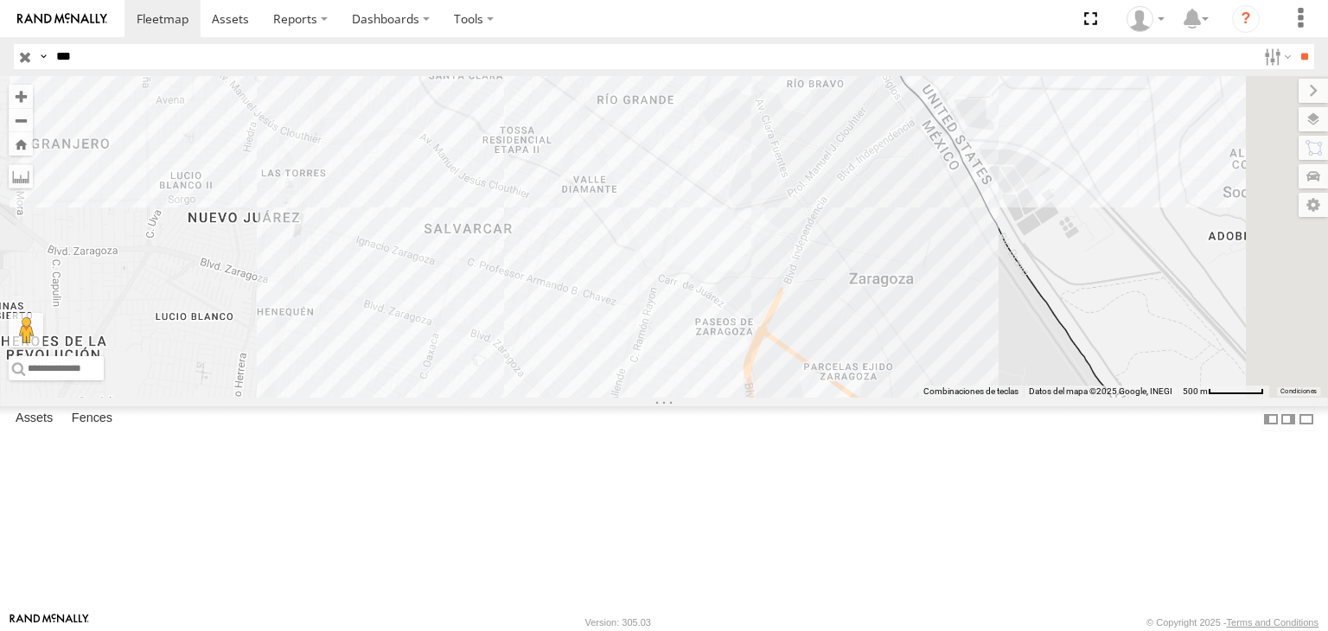
click at [912, 256] on div "AN532042 AN53113 AN539311 AN531159 34851866F93C 311" at bounding box center [664, 237] width 1328 height 322
